Goal: Information Seeking & Learning: Learn about a topic

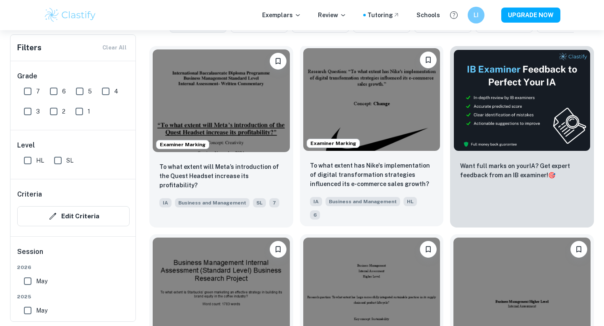
scroll to position [251, 0]
click at [341, 108] on img at bounding box center [371, 99] width 137 height 103
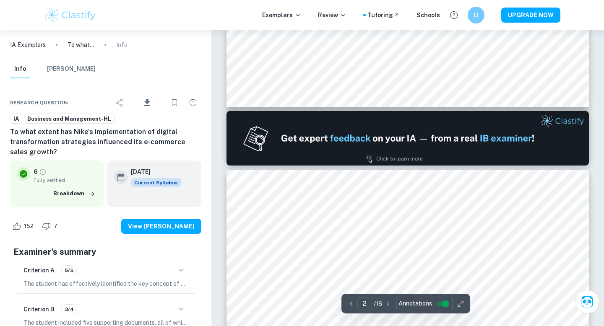
scroll to position [529, 0]
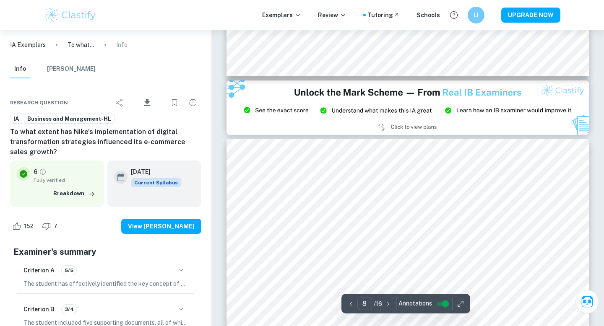
type input "9"
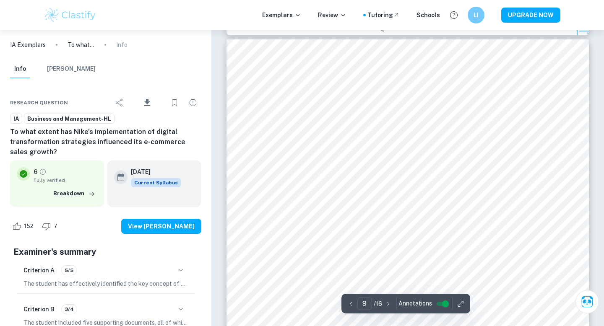
scroll to position [3958, 0]
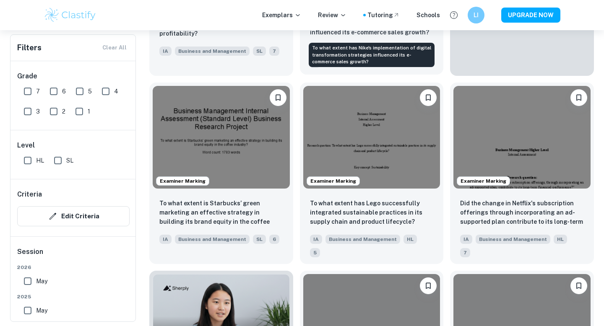
scroll to position [422, 0]
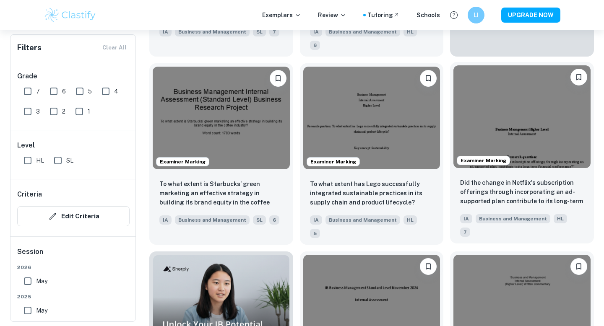
click at [514, 100] on img at bounding box center [521, 116] width 137 height 103
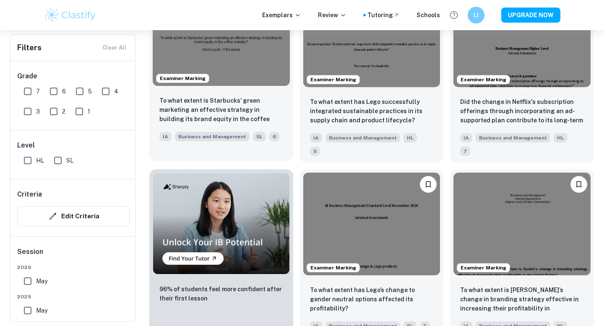
scroll to position [637, 0]
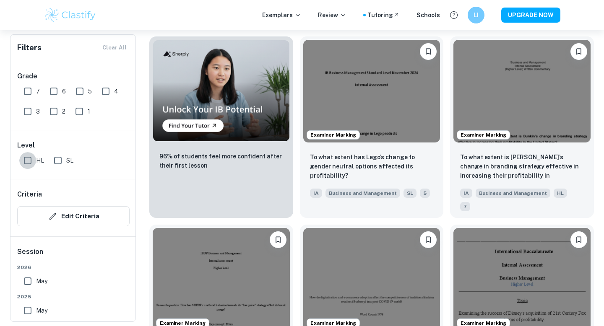
click at [25, 163] on input "HL" at bounding box center [27, 160] width 17 height 17
checkbox input "true"
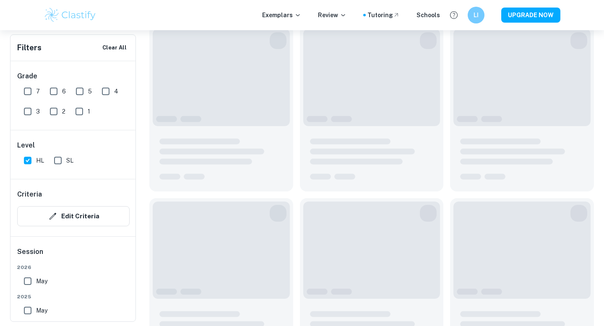
click at [28, 93] on input "7" at bounding box center [27, 91] width 17 height 17
checkbox input "true"
click at [57, 91] on input "6" at bounding box center [53, 91] width 17 height 17
checkbox input "true"
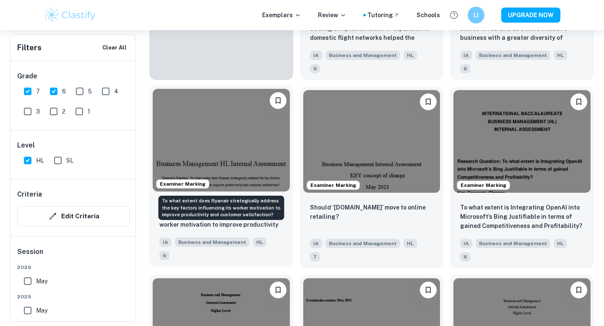
scroll to position [836, 0]
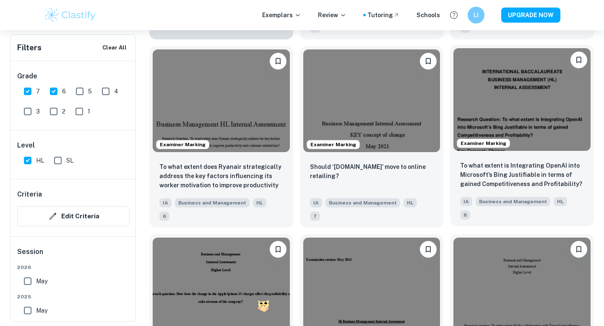
click at [479, 80] on img at bounding box center [521, 99] width 137 height 103
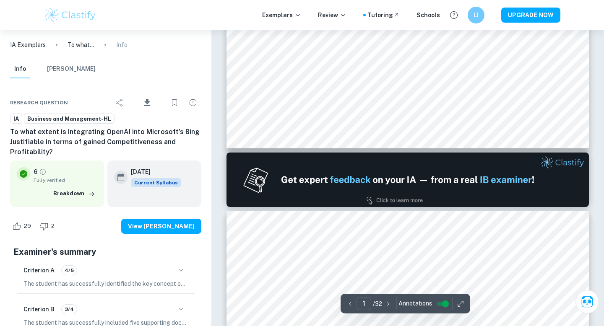
type input "2"
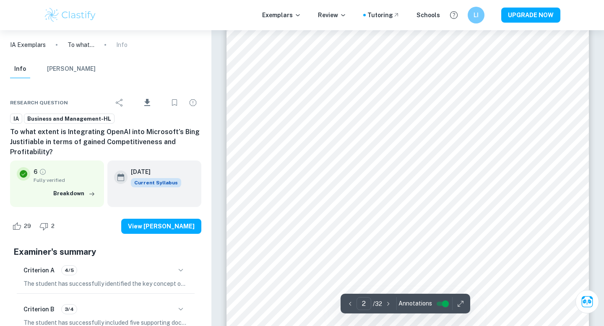
scroll to position [658, 0]
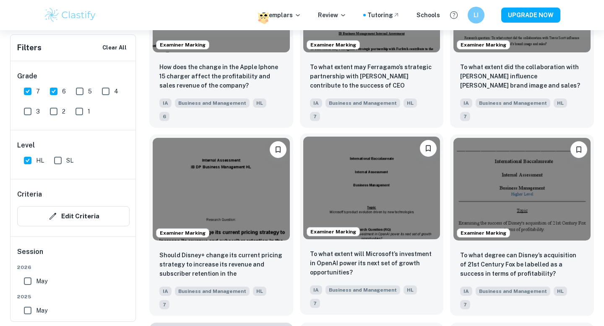
scroll to position [1133, 0]
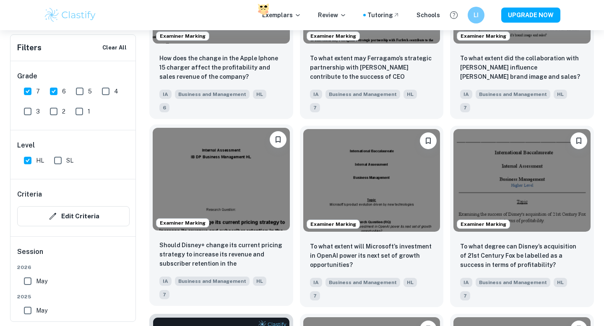
click at [265, 128] on img at bounding box center [221, 179] width 137 height 103
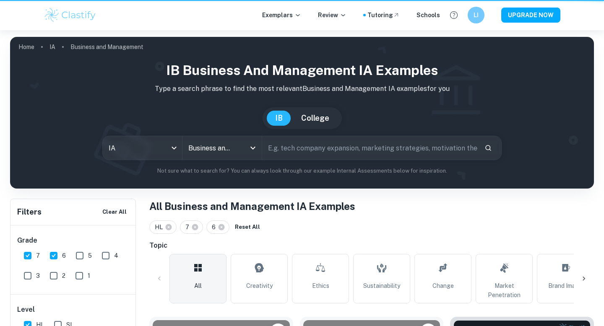
scroll to position [1133, 0]
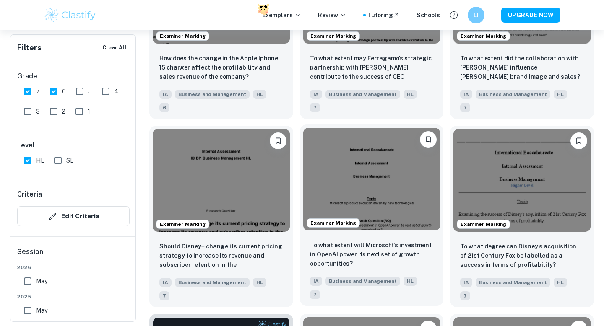
click at [393, 128] on img at bounding box center [371, 179] width 137 height 103
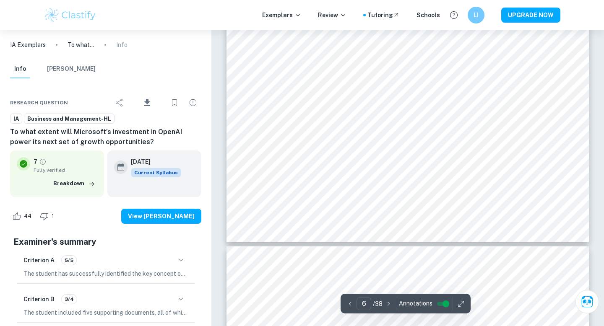
type input "7"
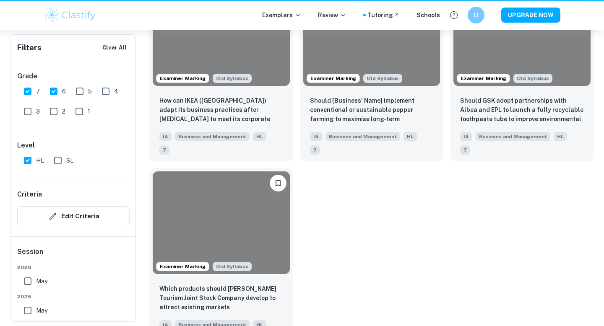
scroll to position [1133, 0]
